Goal: Information Seeking & Learning: Learn about a topic

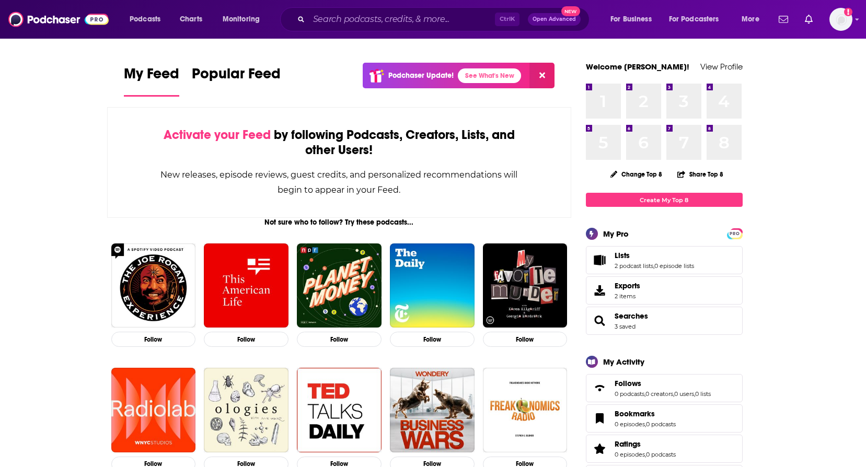
drag, startPoint x: 312, startPoint y: 28, endPoint x: 314, endPoint y: 22, distance: 6.0
click at [312, 28] on div "Ctrl K Open Advanced New" at bounding box center [434, 19] width 309 height 24
click at [315, 21] on input "Search podcasts, credits, & more..." at bounding box center [402, 19] width 186 height 17
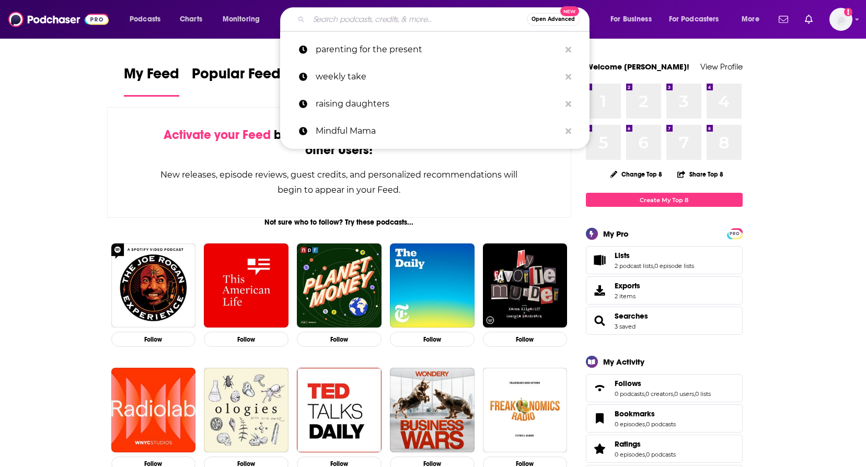
paste input "Everyday Injustice"
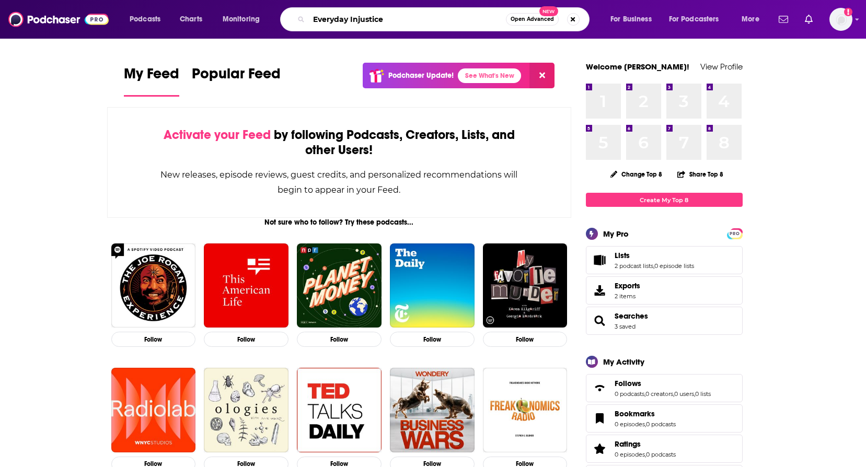
type input "Everyday Injustice"
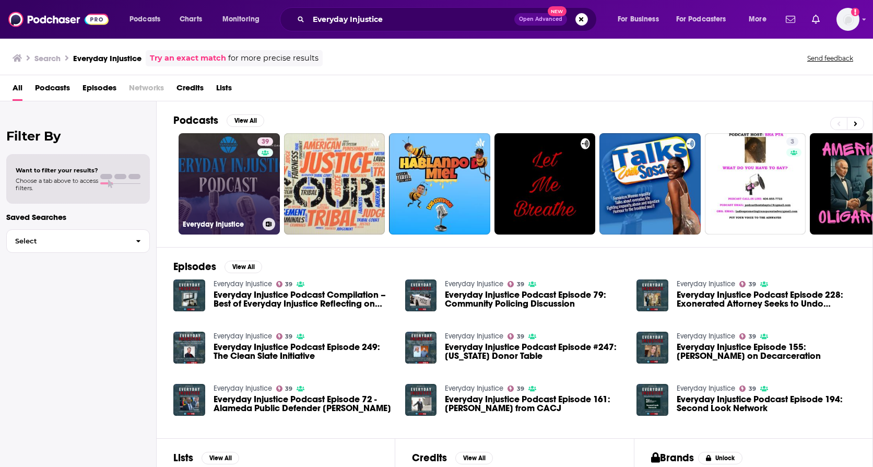
click at [254, 187] on link "39 Everyday Injustice" at bounding box center [229, 183] width 101 height 101
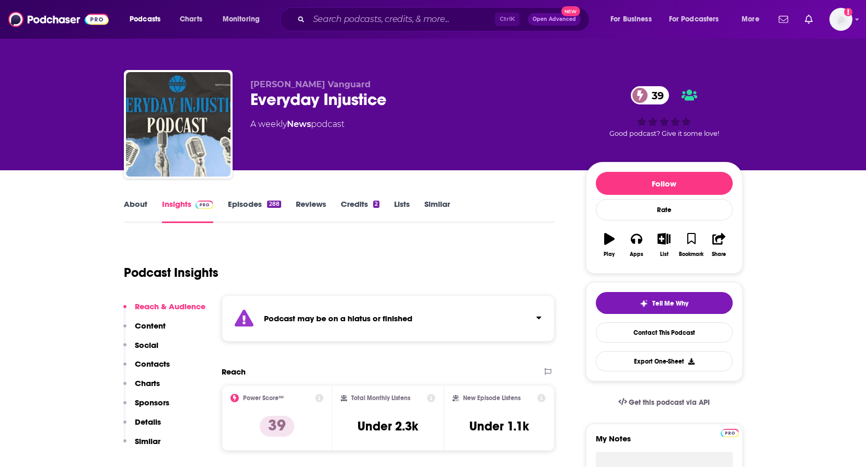
scroll to position [104, 0]
